Goal: Complete application form: Complete application form

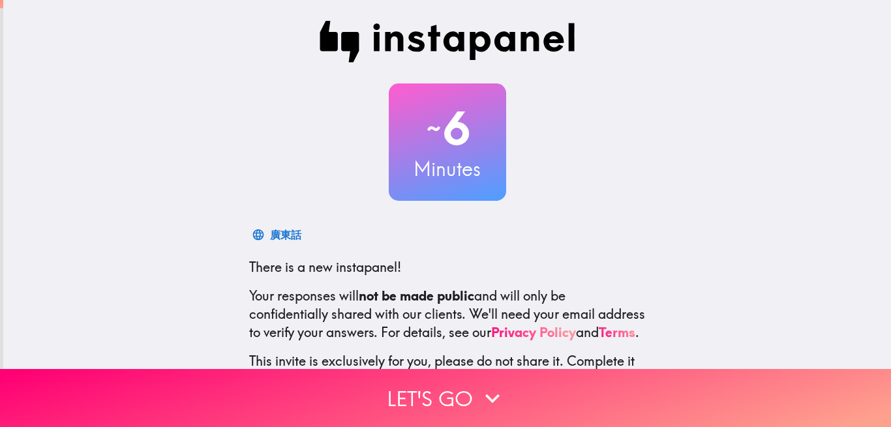
scroll to position [106, 0]
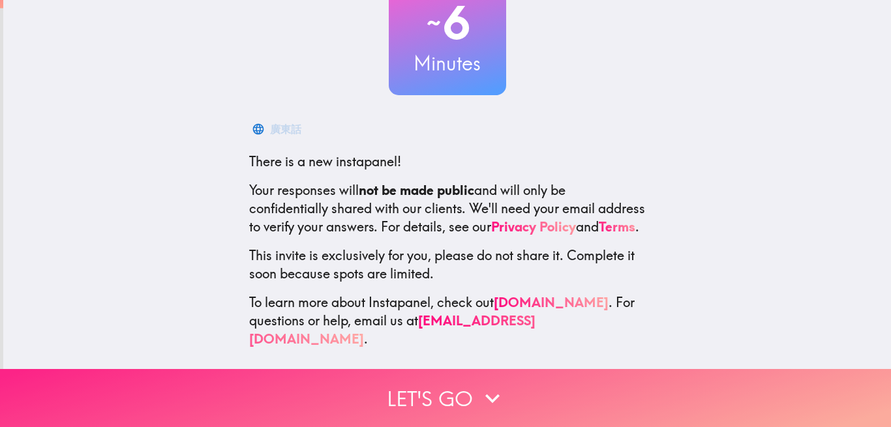
click at [465, 392] on button "Let's go" at bounding box center [445, 398] width 891 height 58
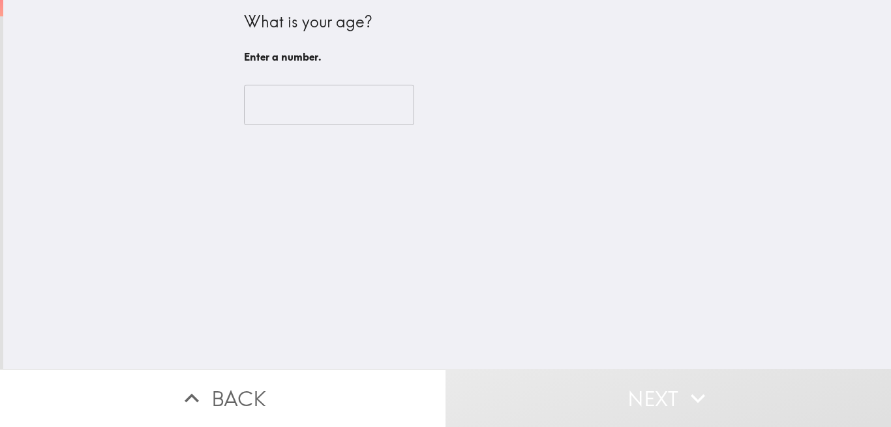
click at [355, 107] on input "number" at bounding box center [329, 105] width 170 height 40
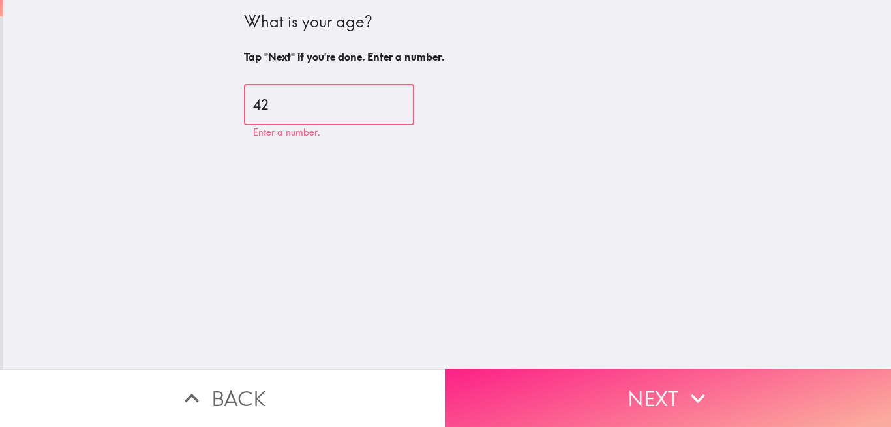
type input "42"
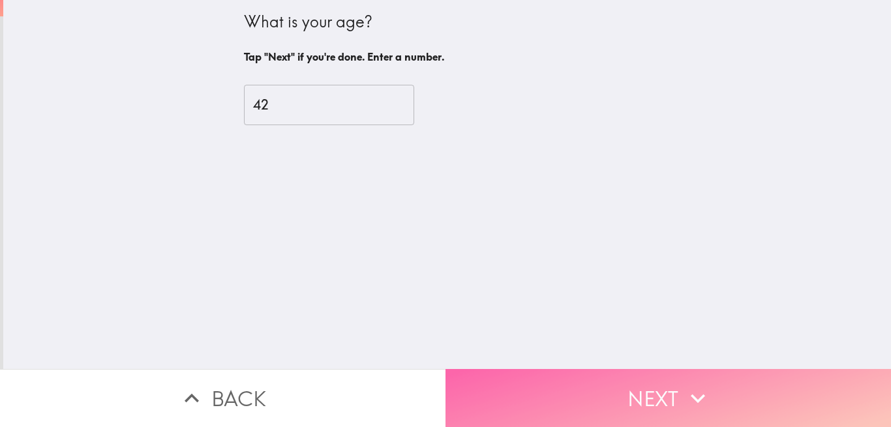
click at [643, 394] on button "Next" at bounding box center [669, 398] width 446 height 58
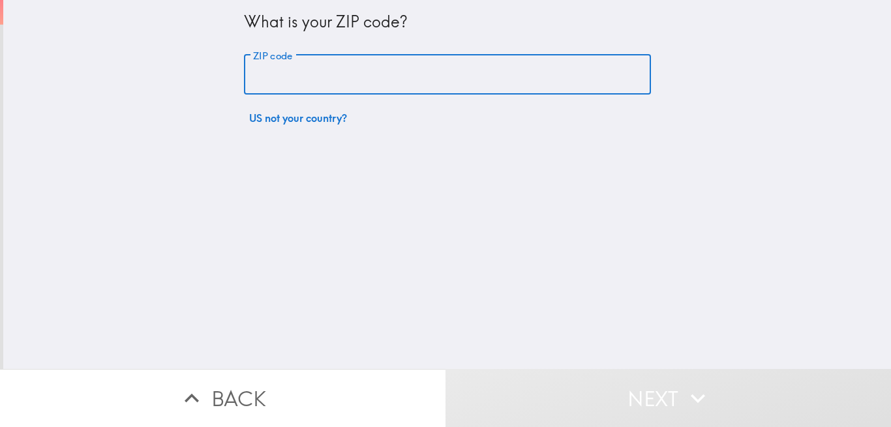
click at [354, 70] on input "ZIP code" at bounding box center [447, 75] width 407 height 40
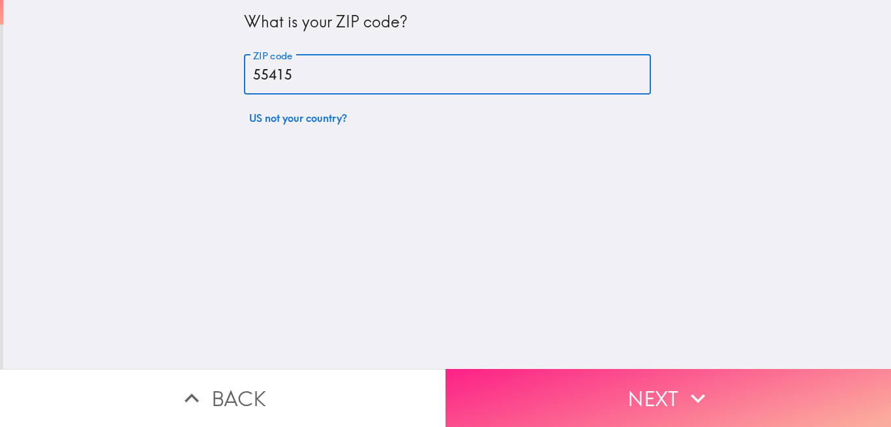
type input "55415"
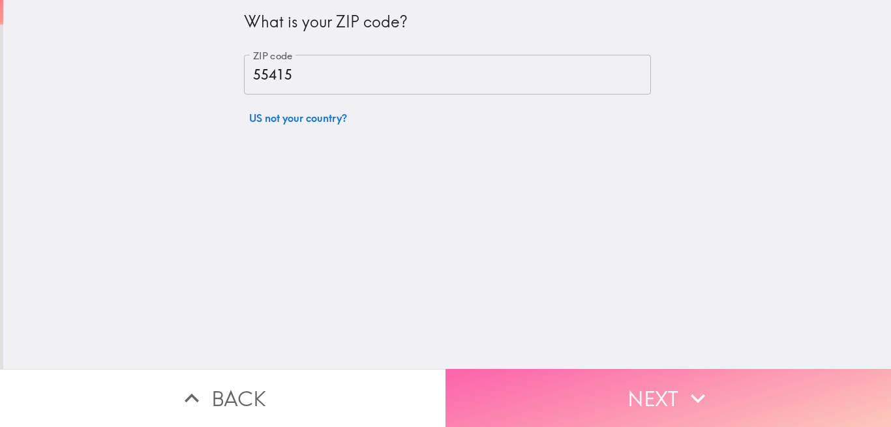
click at [685, 383] on button "Next" at bounding box center [669, 398] width 446 height 58
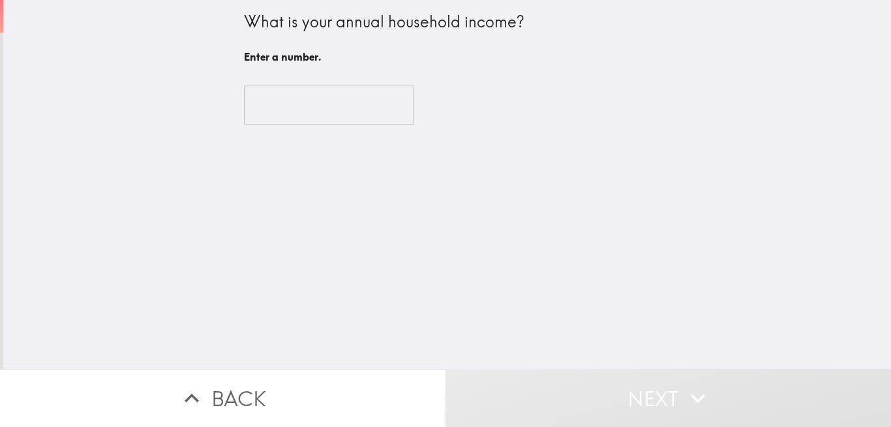
click at [361, 111] on input "number" at bounding box center [329, 105] width 170 height 40
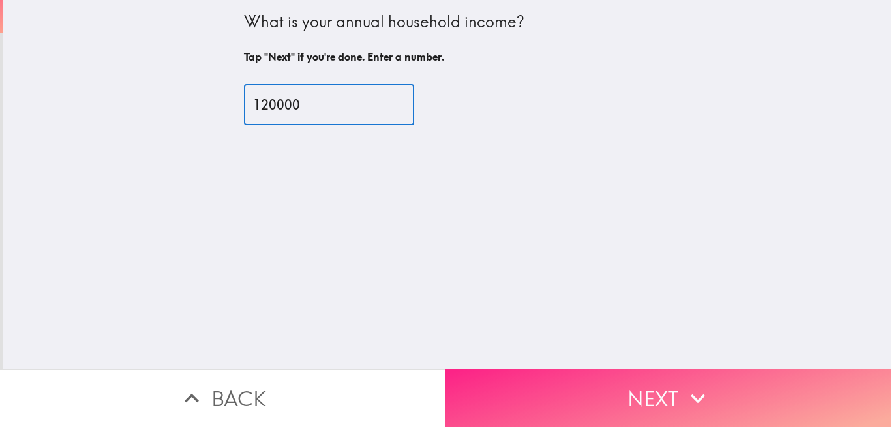
type input "120000"
click at [653, 396] on button "Next" at bounding box center [669, 398] width 446 height 58
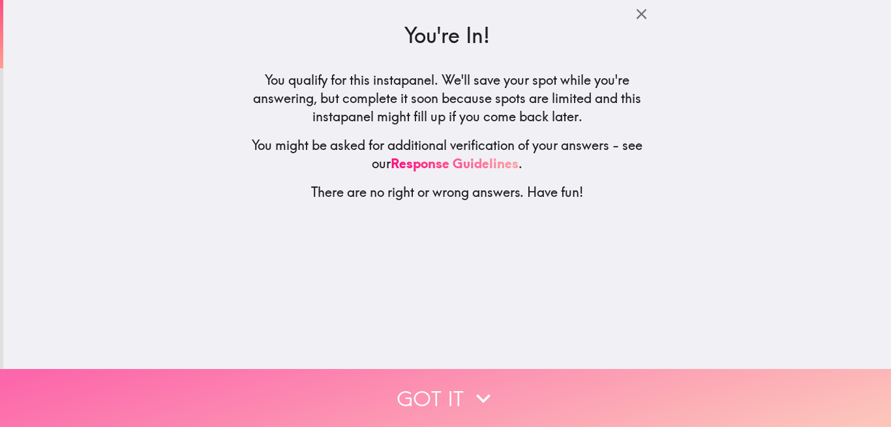
click at [482, 394] on icon "button" at bounding box center [483, 398] width 29 height 29
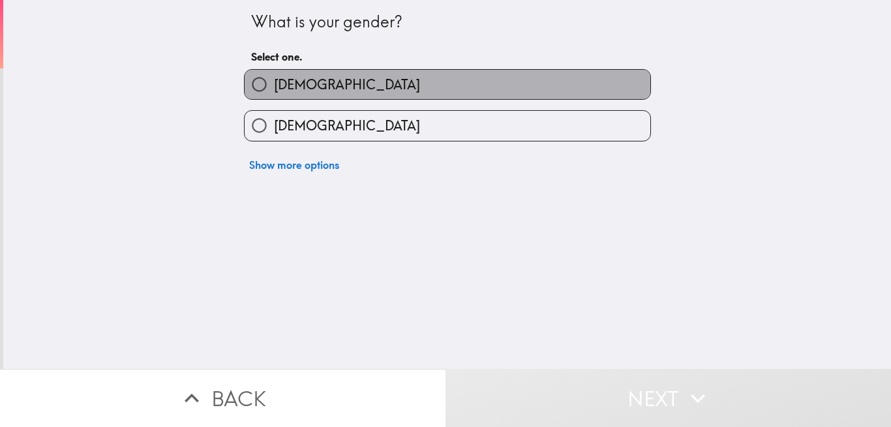
click at [363, 84] on label "[DEMOGRAPHIC_DATA]" at bounding box center [448, 84] width 406 height 29
click at [274, 84] on input "[DEMOGRAPHIC_DATA]" at bounding box center [259, 84] width 29 height 29
radio input "true"
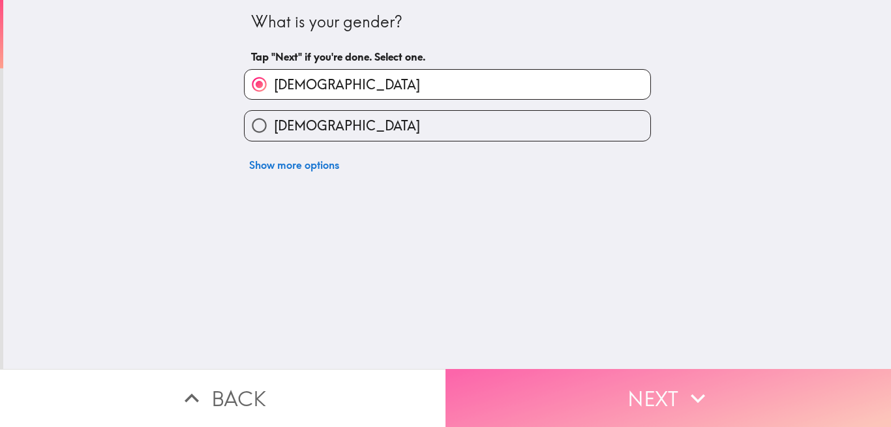
click at [606, 405] on button "Next" at bounding box center [669, 398] width 446 height 58
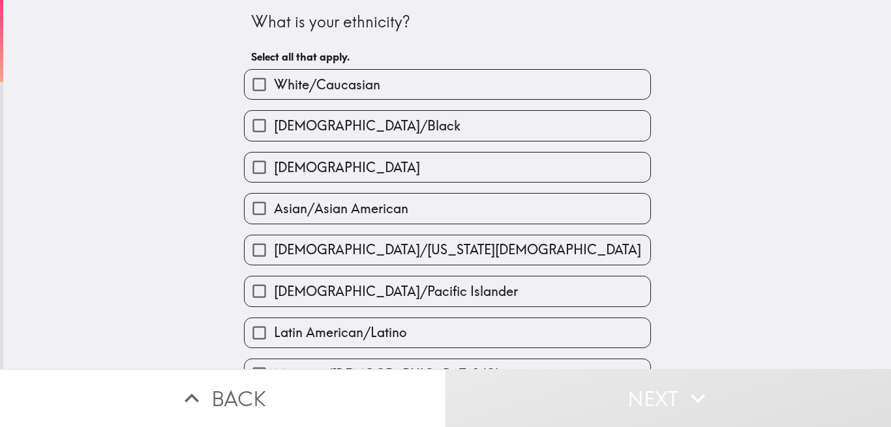
click at [471, 96] on label "White/Caucasian" at bounding box center [448, 84] width 406 height 29
click at [274, 96] on input "White/Caucasian" at bounding box center [259, 84] width 29 height 29
checkbox input "true"
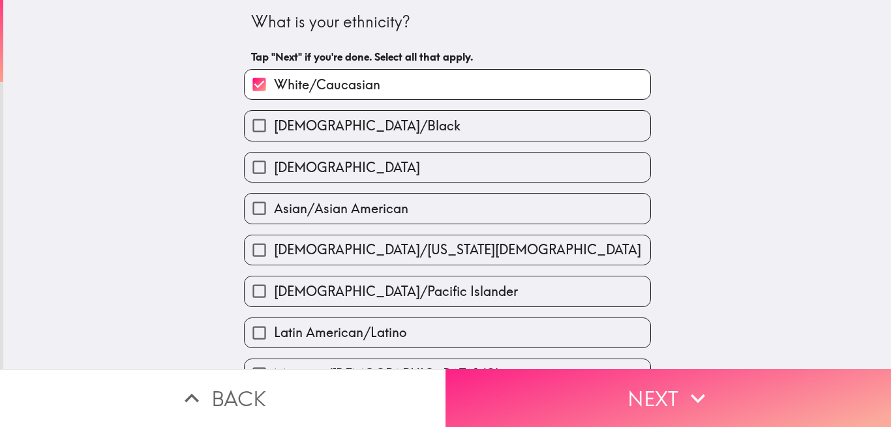
click at [636, 375] on button "Next" at bounding box center [669, 398] width 446 height 58
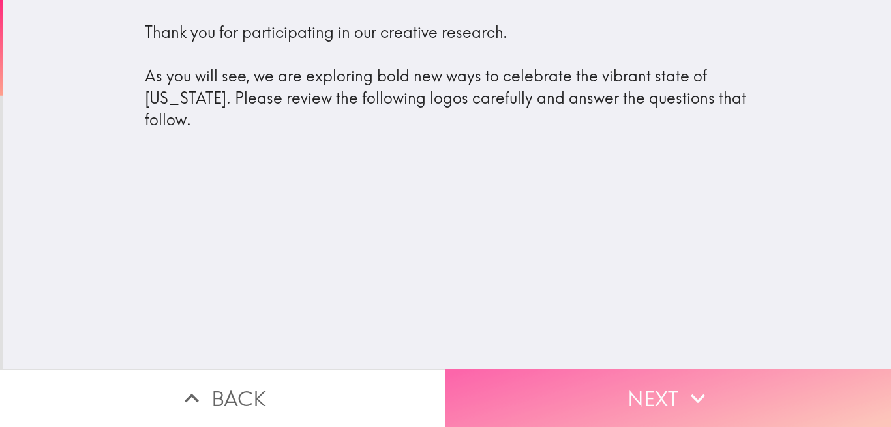
click at [583, 402] on button "Next" at bounding box center [669, 398] width 446 height 58
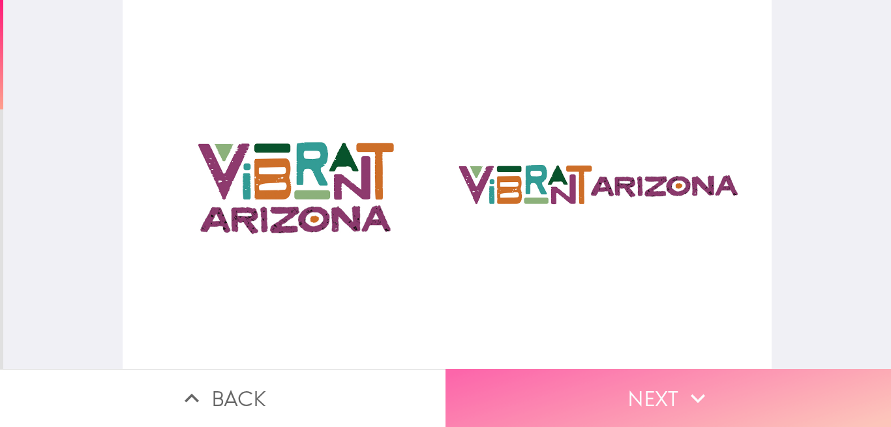
click at [583, 402] on button "Next" at bounding box center [669, 398] width 446 height 58
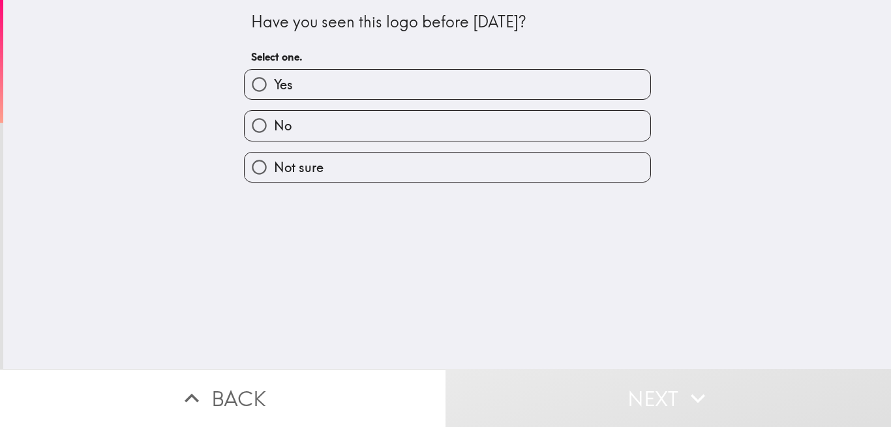
click at [724, 84] on div "Have you seen this logo before [DATE]? Select one. Yes No Not sure" at bounding box center [447, 184] width 888 height 369
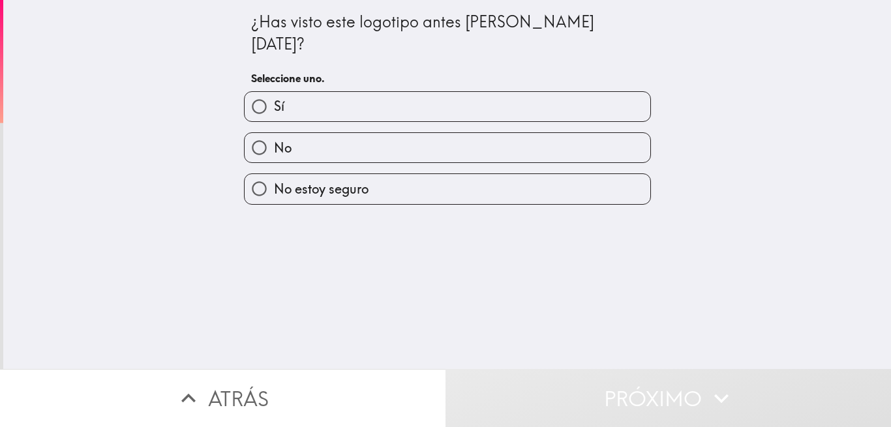
click at [360, 133] on label "No" at bounding box center [448, 147] width 406 height 29
click at [274, 133] on input "No" at bounding box center [259, 147] width 29 height 29
radio input "true"
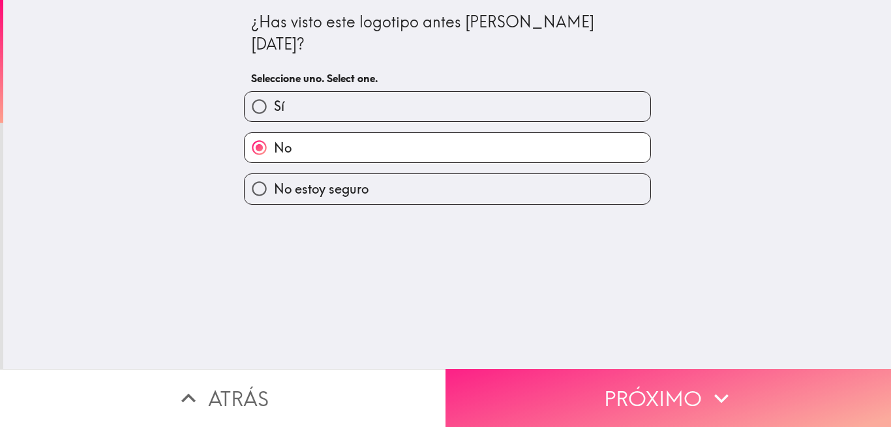
click at [614, 392] on font "Próximo" at bounding box center [653, 398] width 98 height 37
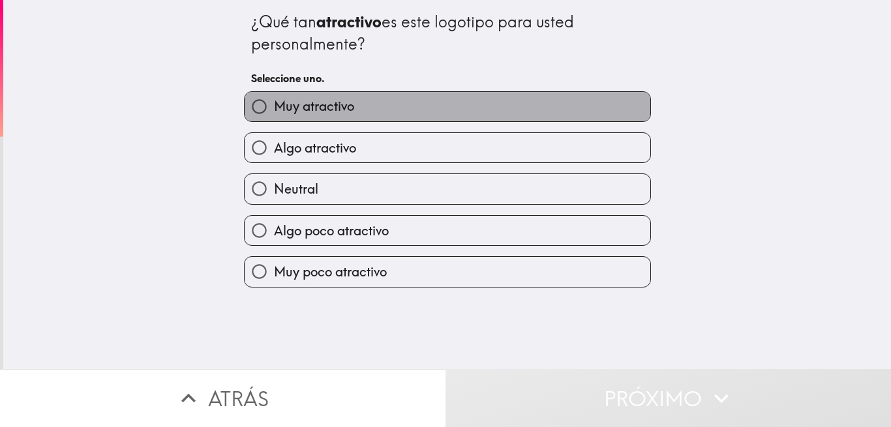
click at [373, 111] on label "Muy atractivo" at bounding box center [448, 106] width 406 height 29
click at [274, 111] on input "Muy atractivo" at bounding box center [259, 106] width 29 height 29
radio input "true"
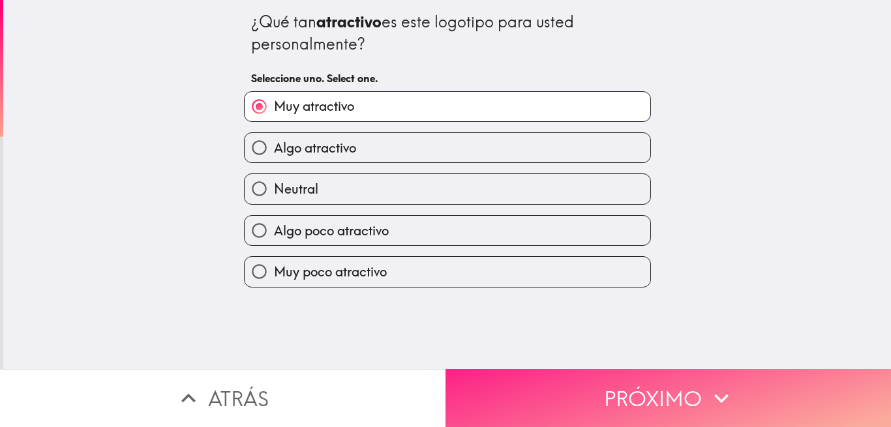
click at [685, 392] on font "Próximo" at bounding box center [653, 398] width 98 height 37
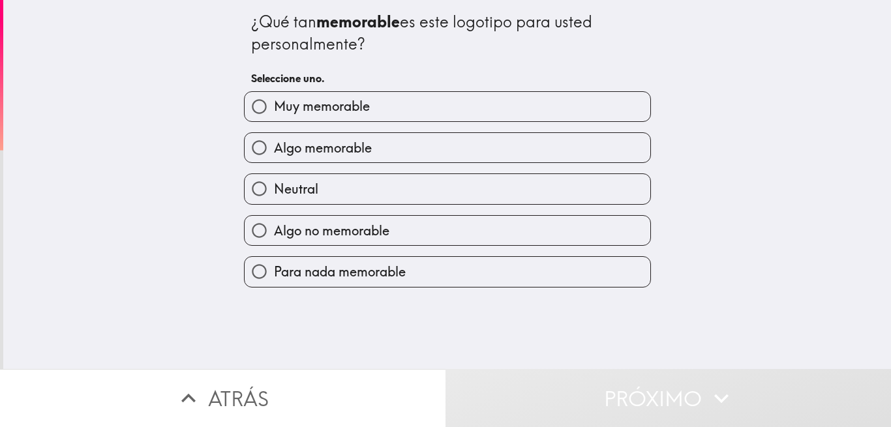
click at [386, 87] on div "Muy memorable" at bounding box center [443, 101] width 418 height 41
click at [410, 113] on label "Muy memorable" at bounding box center [448, 106] width 406 height 29
click at [274, 113] on input "Muy memorable" at bounding box center [259, 106] width 29 height 29
radio input "true"
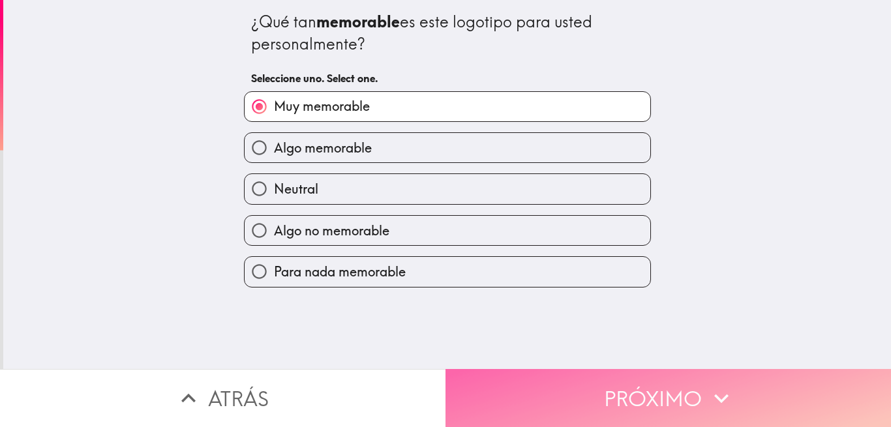
click at [617, 399] on font "Próximo" at bounding box center [653, 398] width 98 height 37
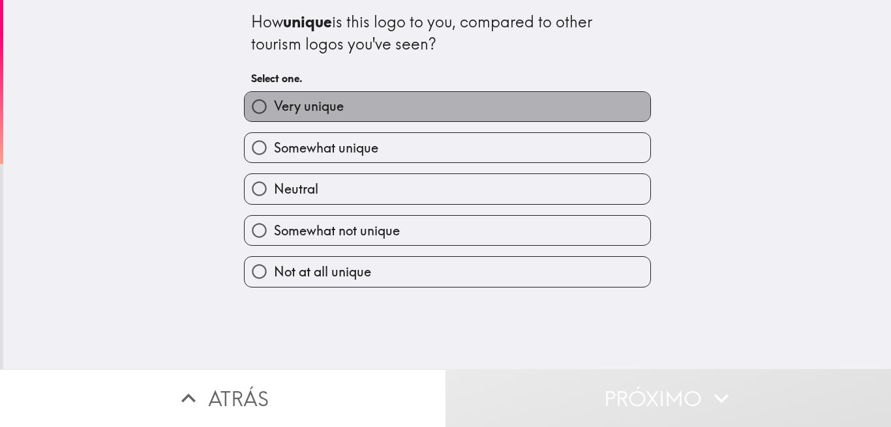
click at [403, 110] on label "Very unique" at bounding box center [448, 106] width 406 height 29
click at [274, 110] on input "Very unique" at bounding box center [259, 106] width 29 height 29
radio input "true"
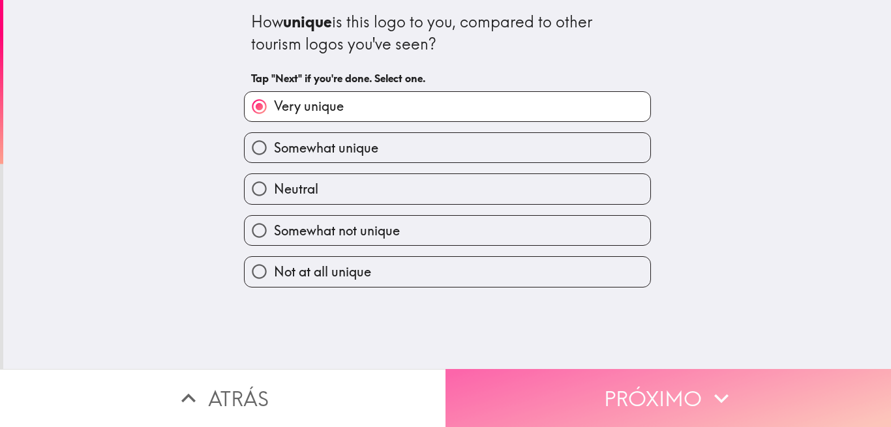
click at [602, 399] on button "Próximo" at bounding box center [669, 398] width 446 height 58
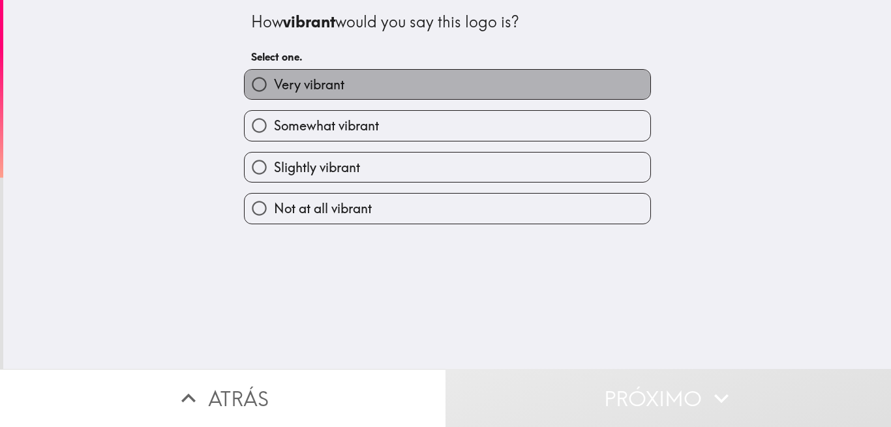
click at [403, 87] on label "Very vibrant" at bounding box center [448, 84] width 406 height 29
click at [274, 87] on input "Very vibrant" at bounding box center [259, 84] width 29 height 29
radio input "true"
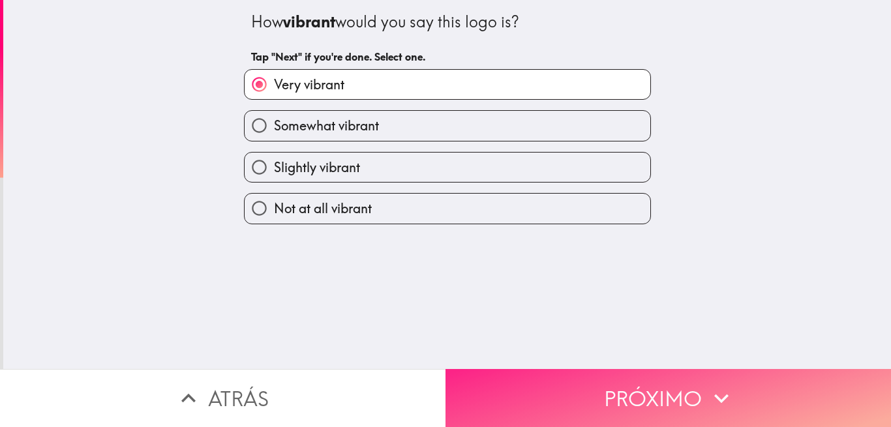
click at [612, 408] on font "Próximo" at bounding box center [653, 398] width 98 height 37
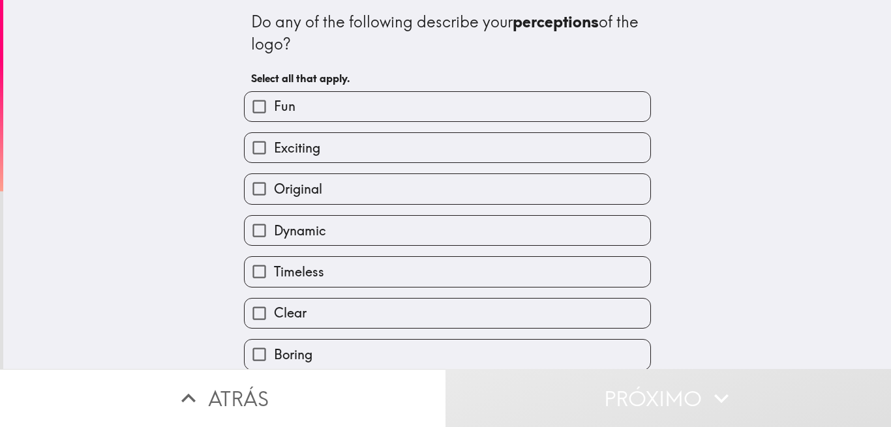
click at [379, 103] on label "Fun" at bounding box center [448, 106] width 406 height 29
click at [274, 103] on input "Fun" at bounding box center [259, 106] width 29 height 29
checkbox input "true"
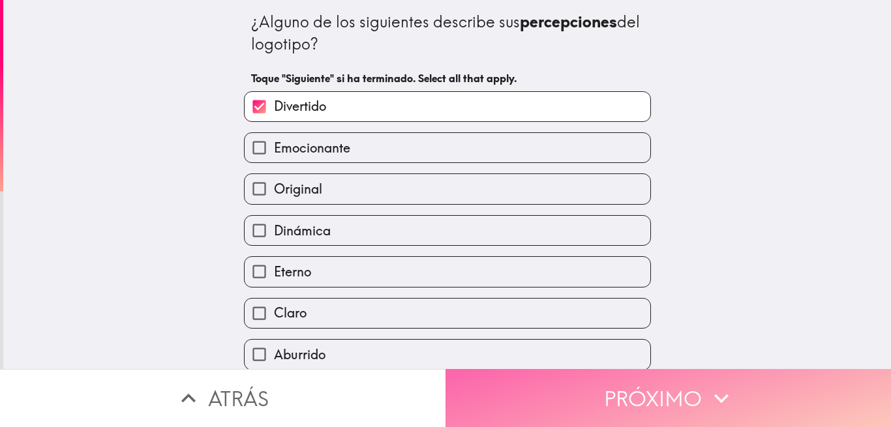
click at [661, 398] on font "Próximo" at bounding box center [653, 398] width 98 height 37
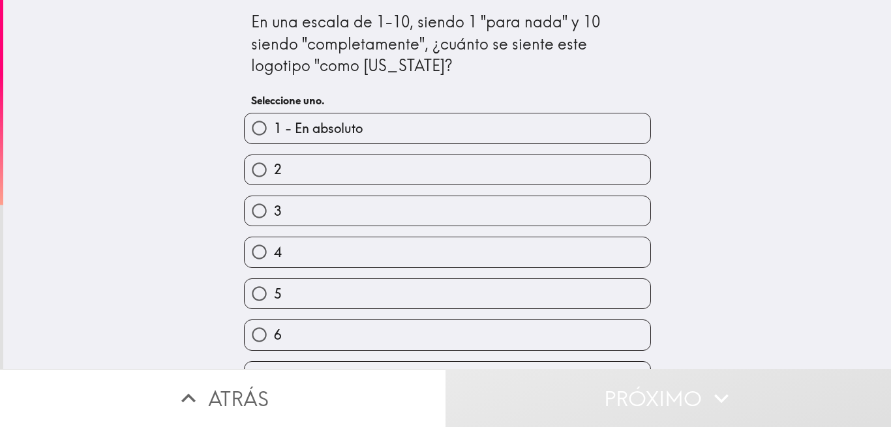
scroll to position [147, 0]
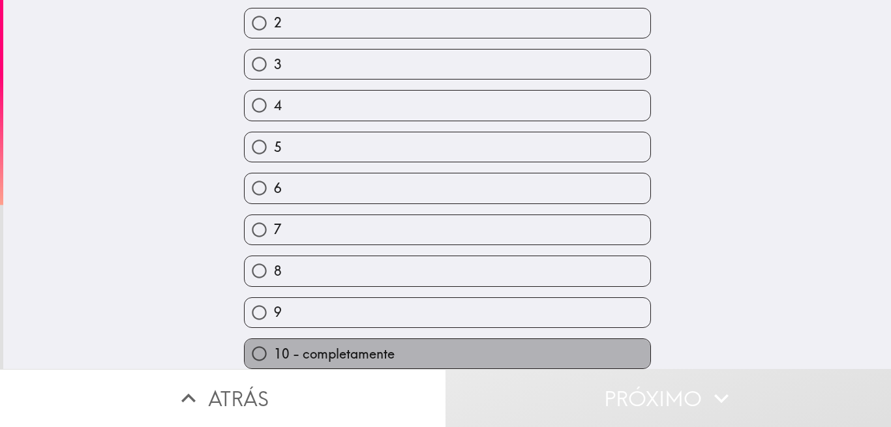
click at [454, 343] on label "10 - completamente" at bounding box center [448, 353] width 406 height 29
click at [274, 343] on input "10 - completamente" at bounding box center [259, 353] width 29 height 29
radio input "true"
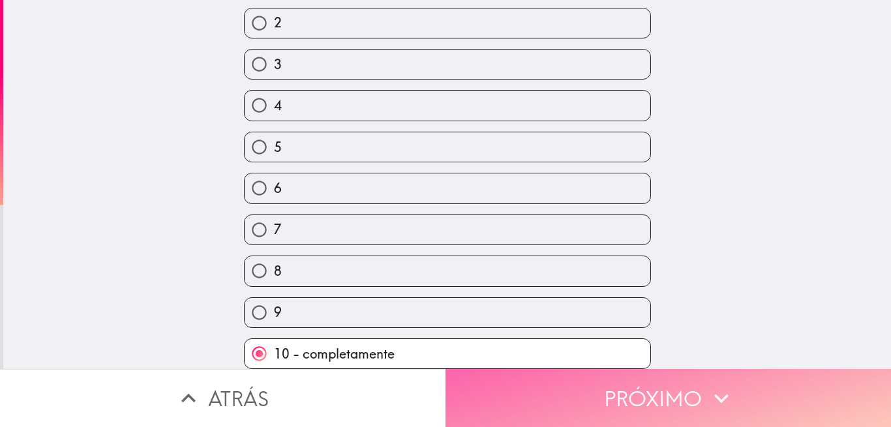
click at [624, 406] on font "Próximo" at bounding box center [653, 398] width 98 height 37
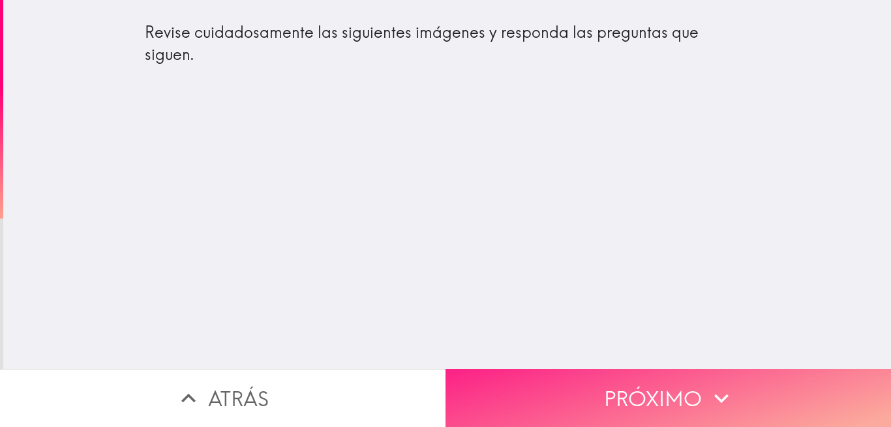
click at [654, 391] on font "Próximo" at bounding box center [653, 398] width 98 height 37
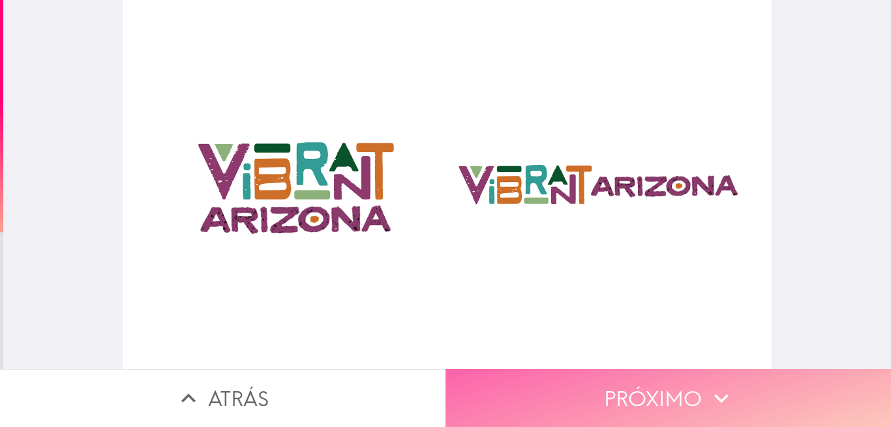
click at [658, 406] on font "Próximo" at bounding box center [653, 398] width 98 height 37
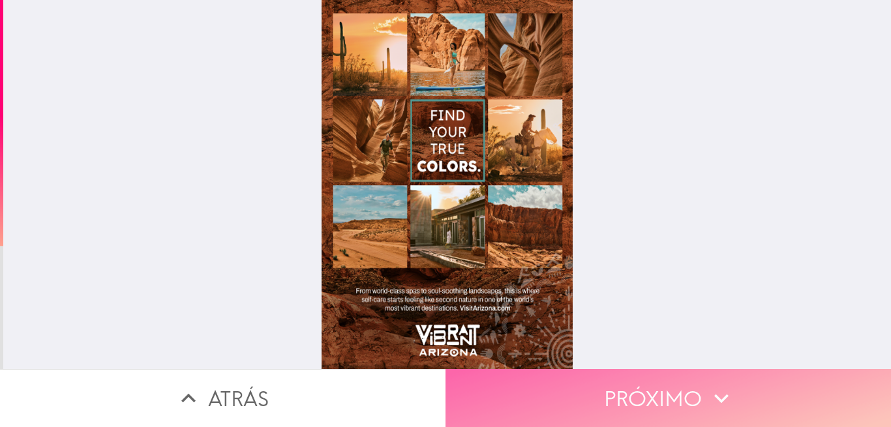
click at [634, 398] on font "Próximo" at bounding box center [653, 398] width 98 height 37
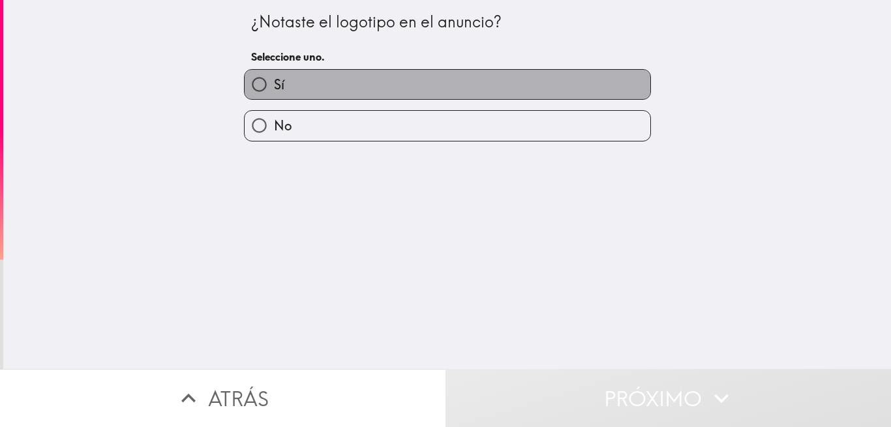
click at [381, 87] on label "Sí" at bounding box center [448, 84] width 406 height 29
click at [274, 87] on input "Sí" at bounding box center [259, 84] width 29 height 29
radio input "true"
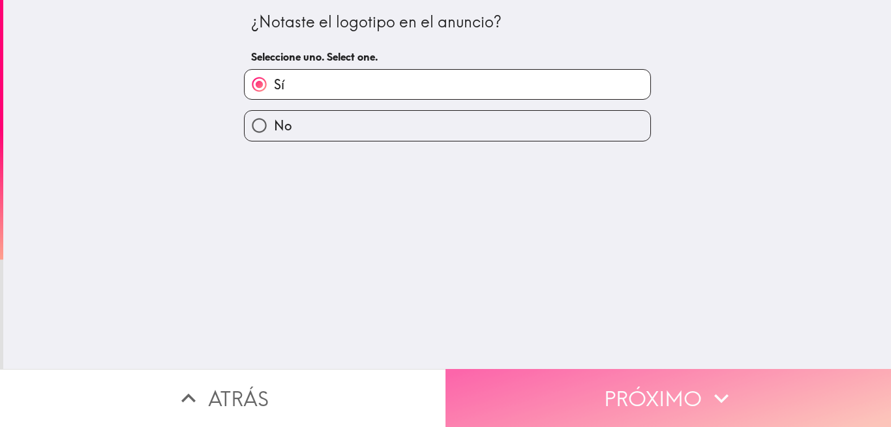
click at [630, 388] on font "Próximo" at bounding box center [653, 398] width 98 height 37
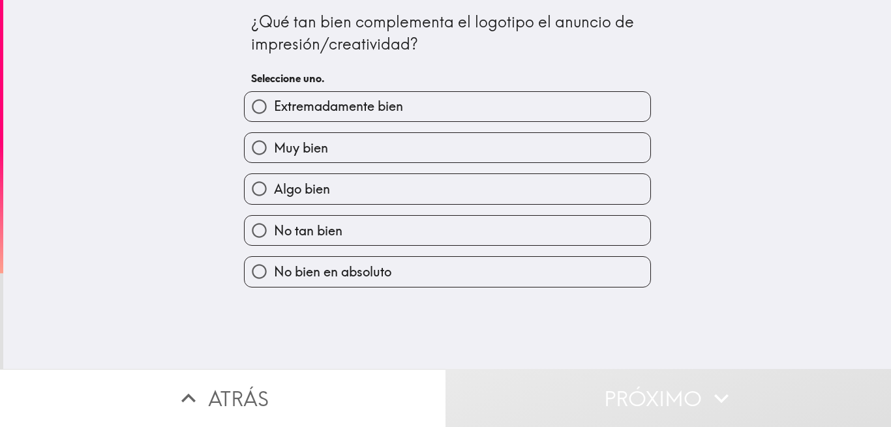
click at [534, 117] on label "Extremadamente bien" at bounding box center [448, 106] width 406 height 29
click at [274, 117] on input "Extremadamente bien" at bounding box center [259, 106] width 29 height 29
radio input "true"
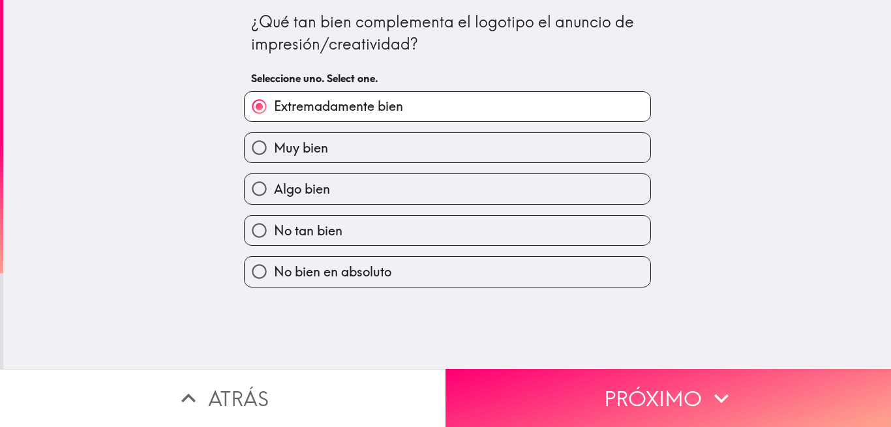
click at [547, 142] on label "Muy bien" at bounding box center [448, 147] width 406 height 29
click at [274, 142] on input "Muy bien" at bounding box center [259, 147] width 29 height 29
radio input "true"
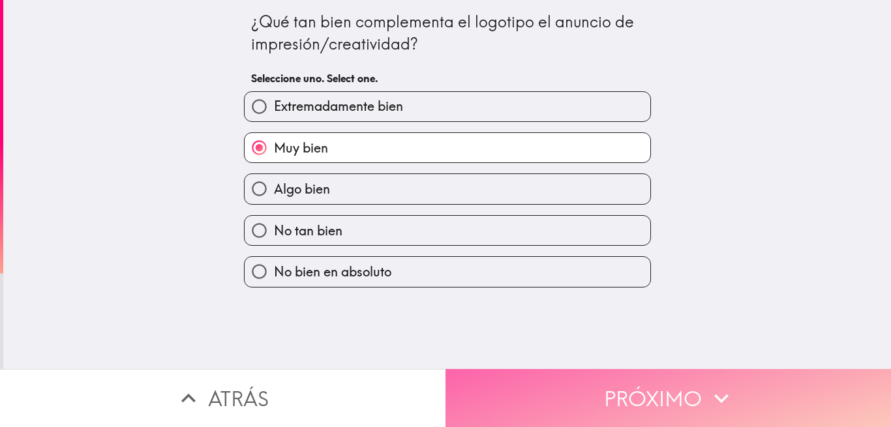
click at [607, 402] on font "Próximo" at bounding box center [653, 398] width 98 height 37
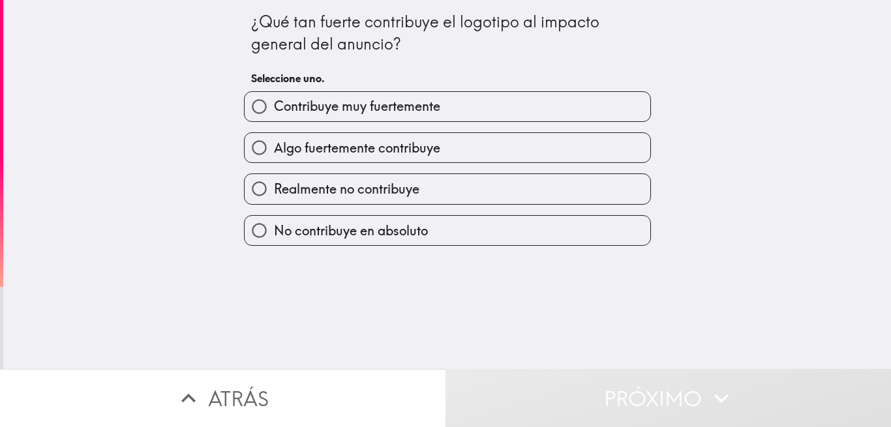
click at [522, 106] on label "Contribuye muy fuertemente" at bounding box center [448, 106] width 406 height 29
click at [274, 106] on input "Contribuye muy fuertemente" at bounding box center [259, 106] width 29 height 29
radio input "true"
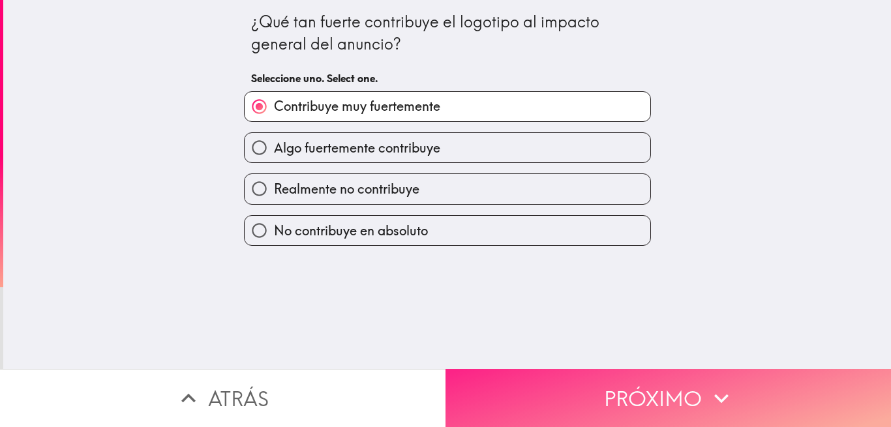
click at [617, 405] on font "Próximo" at bounding box center [653, 398] width 98 height 37
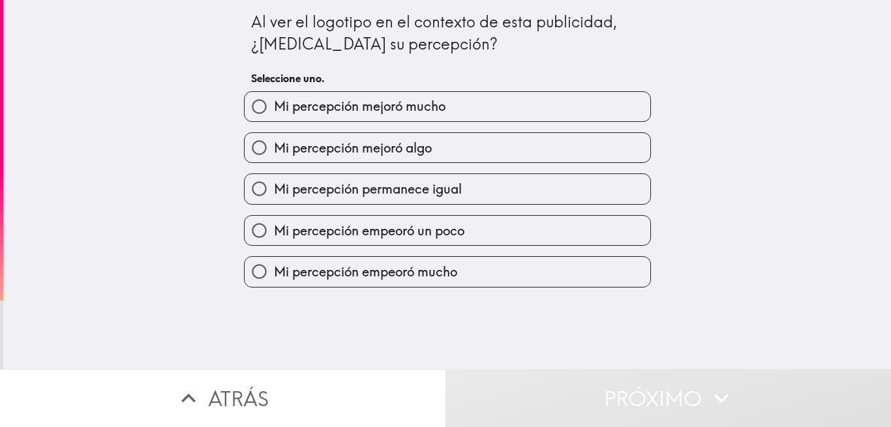
click at [514, 119] on label "Mi percepción mejoró mucho" at bounding box center [448, 106] width 406 height 29
click at [274, 119] on input "Mi percepción mejoró mucho" at bounding box center [259, 106] width 29 height 29
radio input "true"
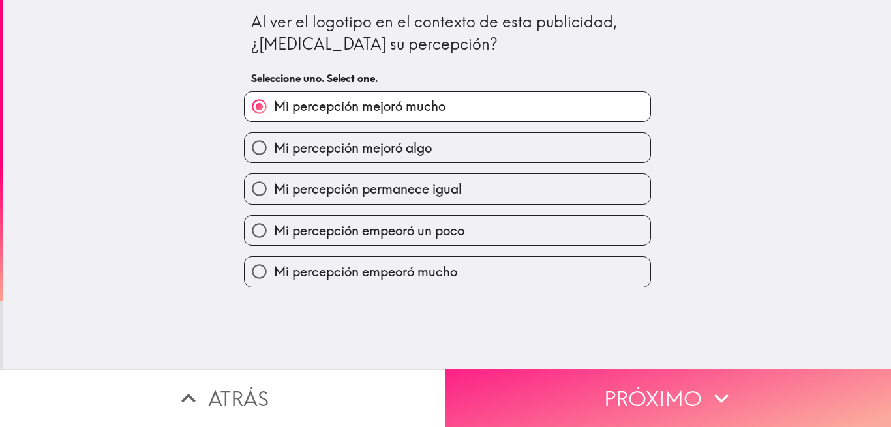
click at [624, 397] on font "Próximo" at bounding box center [653, 398] width 98 height 37
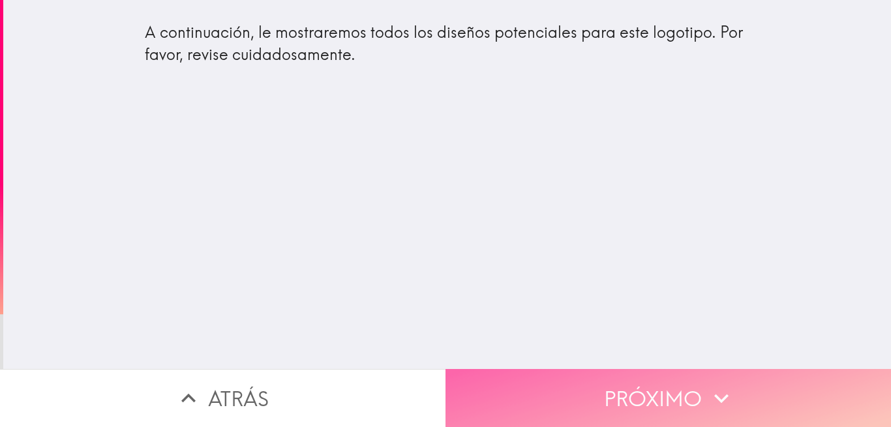
click at [644, 397] on font "Próximo" at bounding box center [653, 398] width 98 height 37
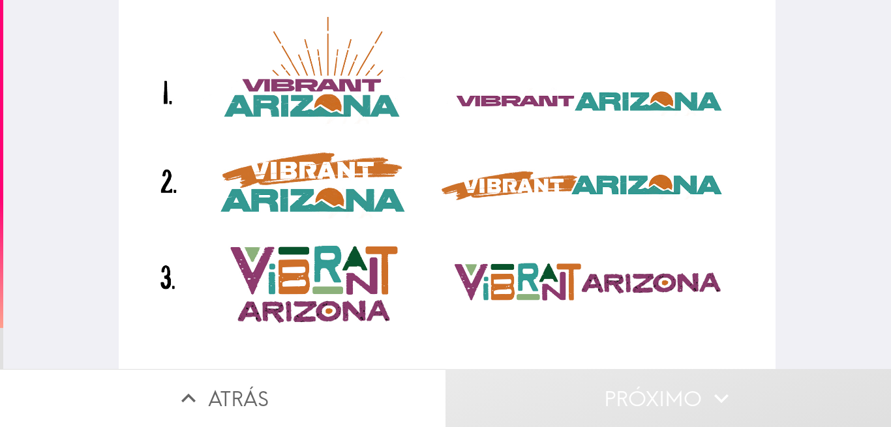
click at [303, 107] on div at bounding box center [447, 184] width 656 height 369
click at [761, 198] on div at bounding box center [447, 184] width 656 height 369
drag, startPoint x: 761, startPoint y: 198, endPoint x: 743, endPoint y: 143, distance: 57.8
click at [754, 134] on div at bounding box center [447, 184] width 656 height 369
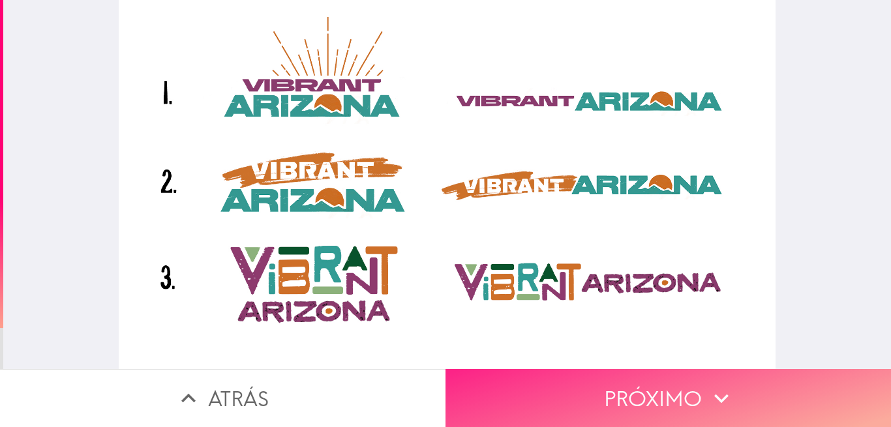
click at [671, 388] on font "Próximo" at bounding box center [653, 398] width 98 height 37
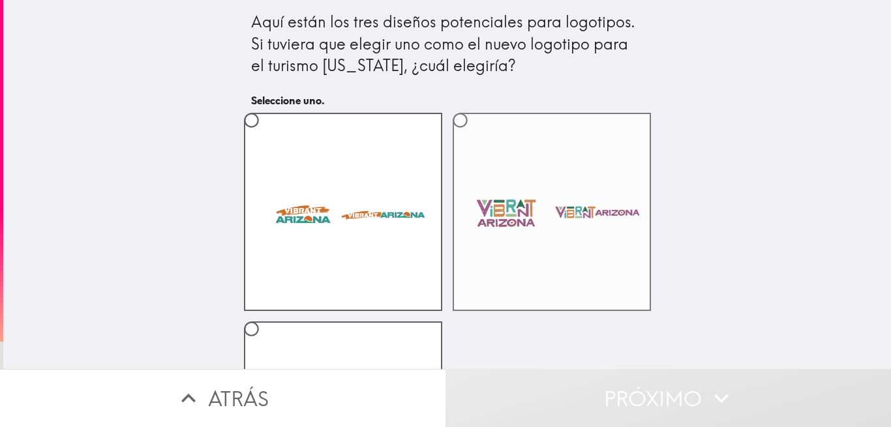
click at [489, 217] on label at bounding box center [552, 212] width 198 height 198
click at [475, 135] on input "radio" at bounding box center [460, 120] width 29 height 29
radio input "true"
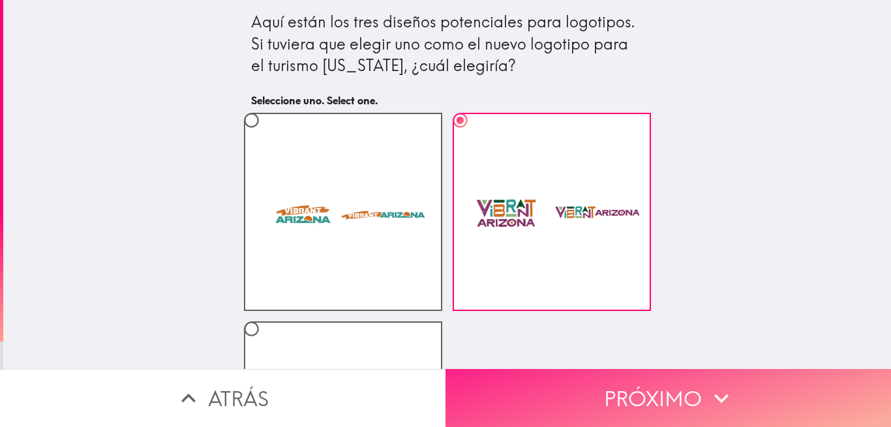
click at [701, 382] on font "Próximo" at bounding box center [653, 398] width 98 height 37
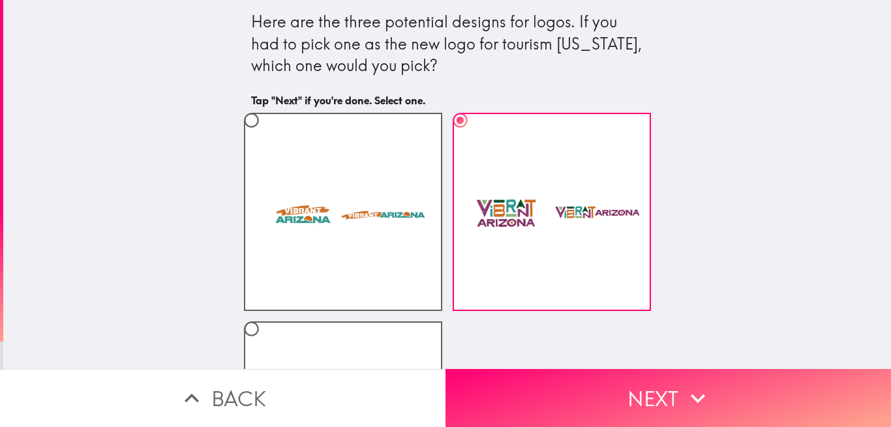
drag, startPoint x: 730, startPoint y: 269, endPoint x: 798, endPoint y: 138, distance: 148.2
click at [731, 172] on div "Here are the three potential designs for logos. If you had to pick one as the n…" at bounding box center [447, 184] width 888 height 369
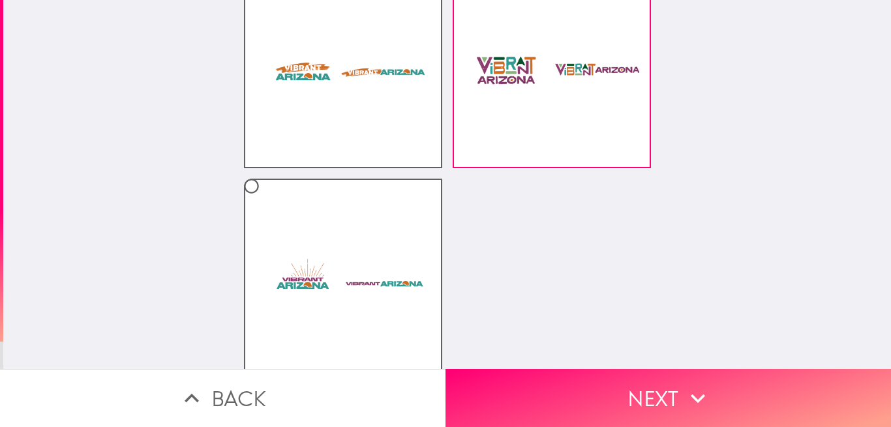
scroll to position [151, 0]
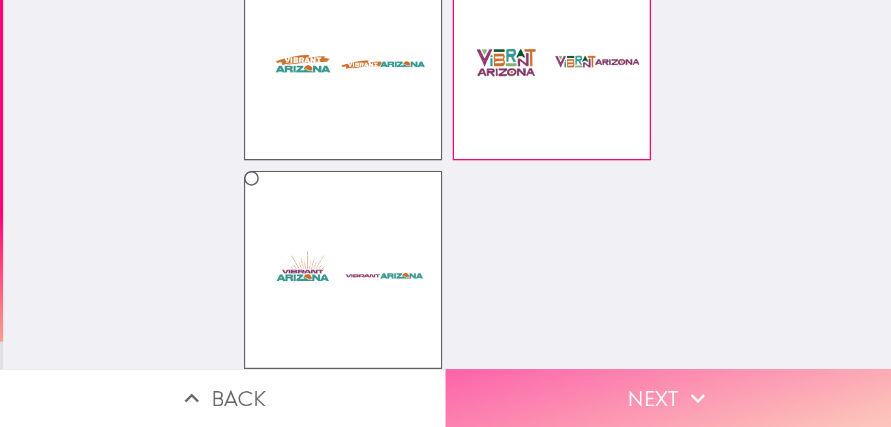
click at [663, 411] on button "Next" at bounding box center [669, 398] width 446 height 58
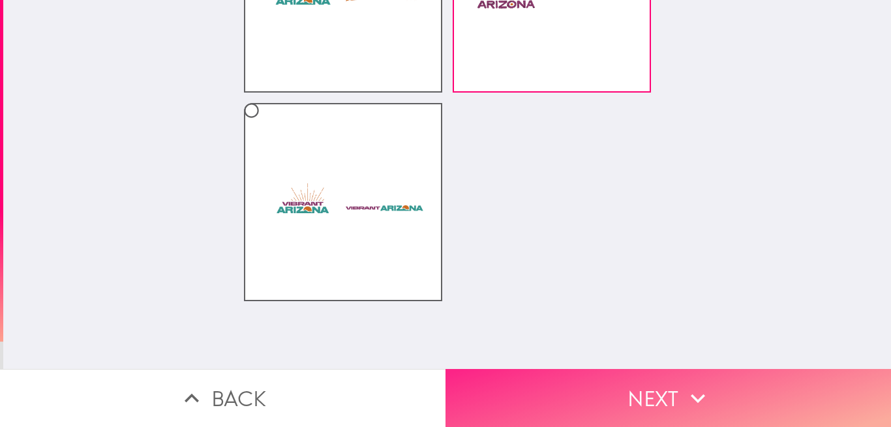
scroll to position [0, 0]
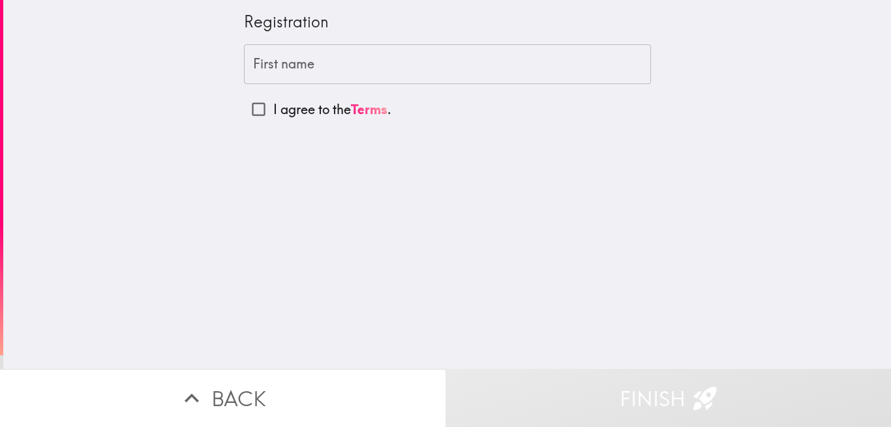
click at [307, 66] on input "First name" at bounding box center [447, 64] width 407 height 40
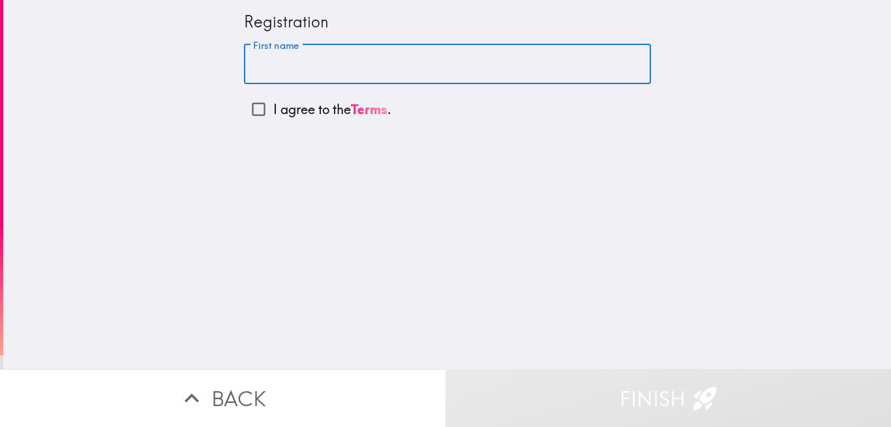
paste input "brawns michaels"
drag, startPoint x: 300, startPoint y: 67, endPoint x: 410, endPoint y: 63, distance: 110.4
click at [410, 63] on input "brawns michaels" at bounding box center [447, 64] width 407 height 40
type input "brawns michaels"
click at [622, 202] on div "Registration First name brawns michaels First name I agree to the Terms ." at bounding box center [447, 184] width 888 height 369
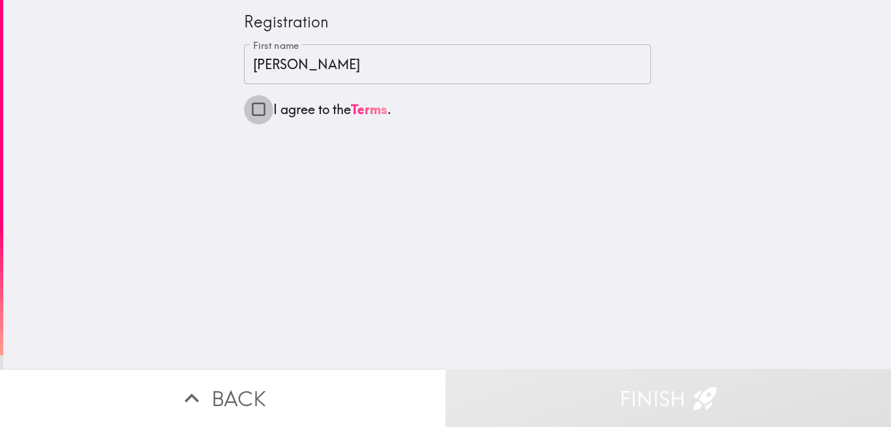
click at [257, 109] on input "I agree to the Terms ." at bounding box center [258, 109] width 29 height 29
checkbox input "true"
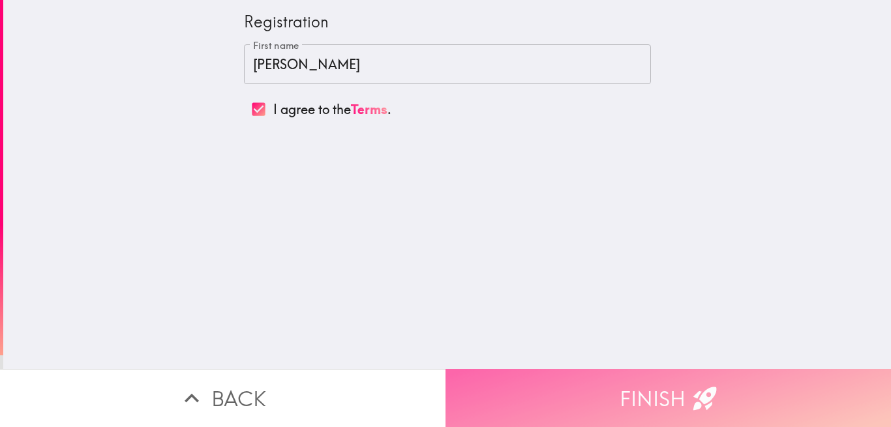
click at [654, 407] on button "Finish" at bounding box center [669, 398] width 446 height 58
